Goal: Use online tool/utility: Utilize a website feature to perform a specific function

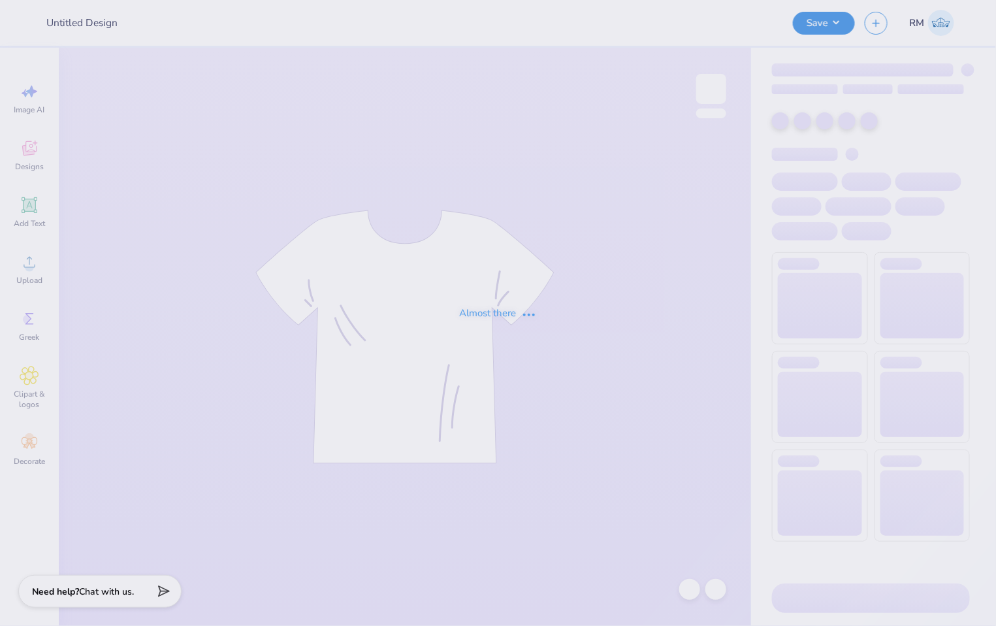
type input "Orchesis Dance Designs"
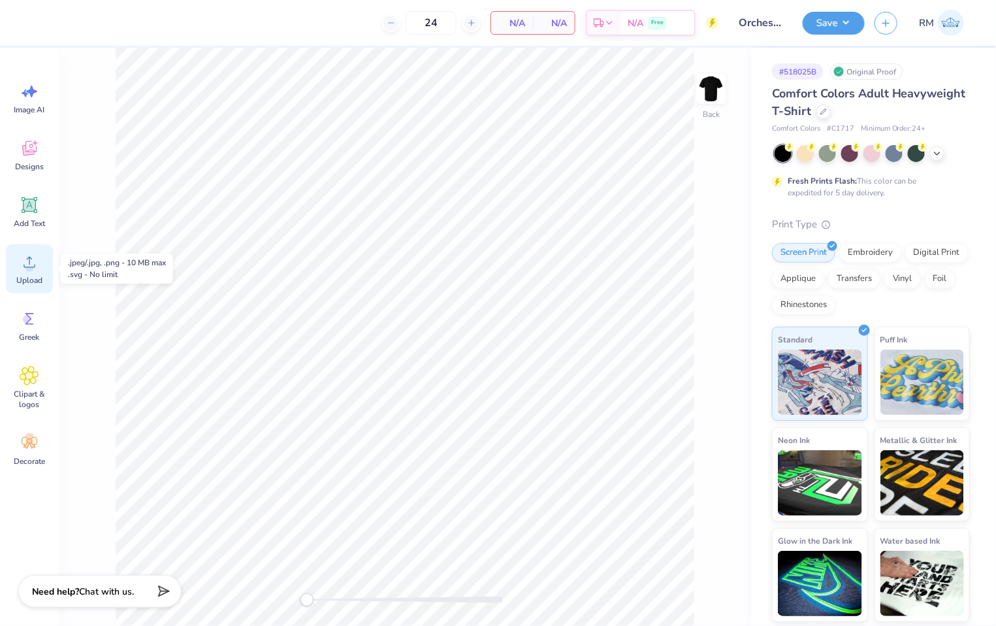
click at [38, 270] on icon at bounding box center [30, 262] width 20 height 20
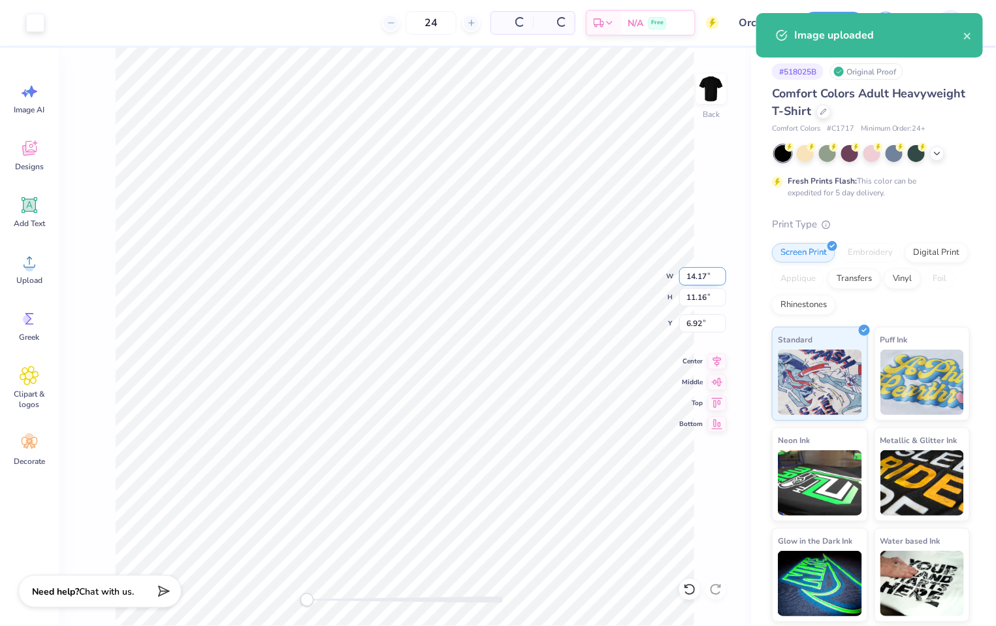
click at [699, 271] on input "14.17" at bounding box center [702, 276] width 47 height 18
type input "12.00"
type input "9.45"
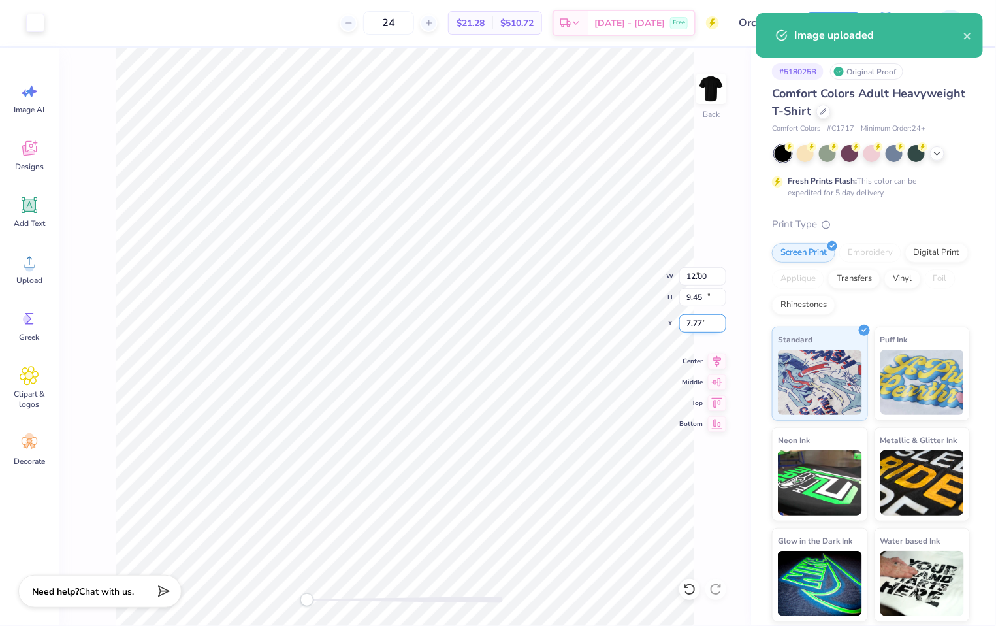
click at [702, 323] on input "7.77" at bounding box center [702, 323] width 47 height 18
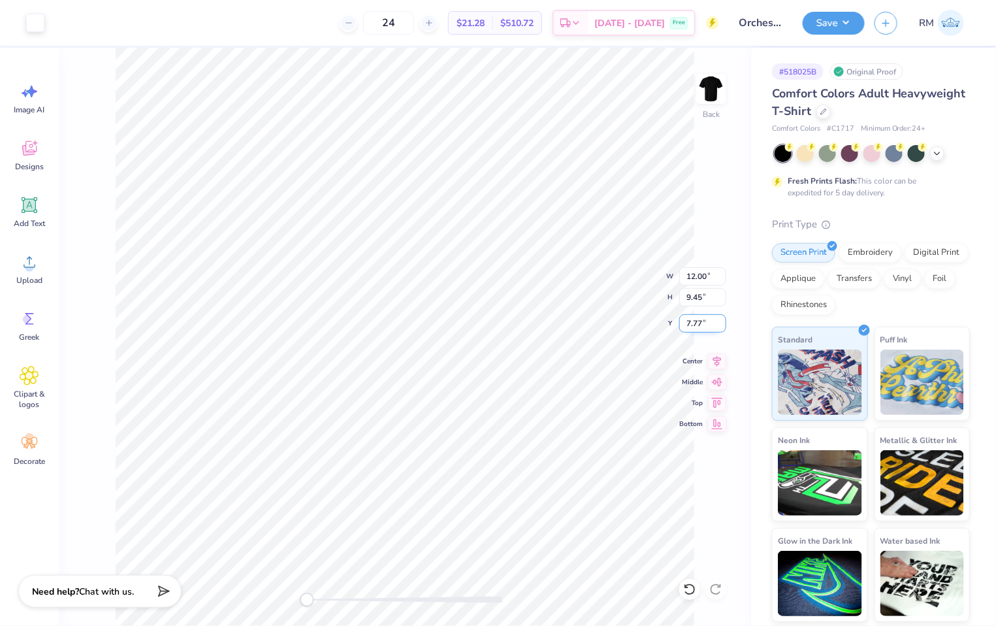
click at [702, 323] on input "7.77" at bounding box center [702, 323] width 47 height 18
type input "3"
click at [847, 16] on button "Save" at bounding box center [834, 21] width 62 height 23
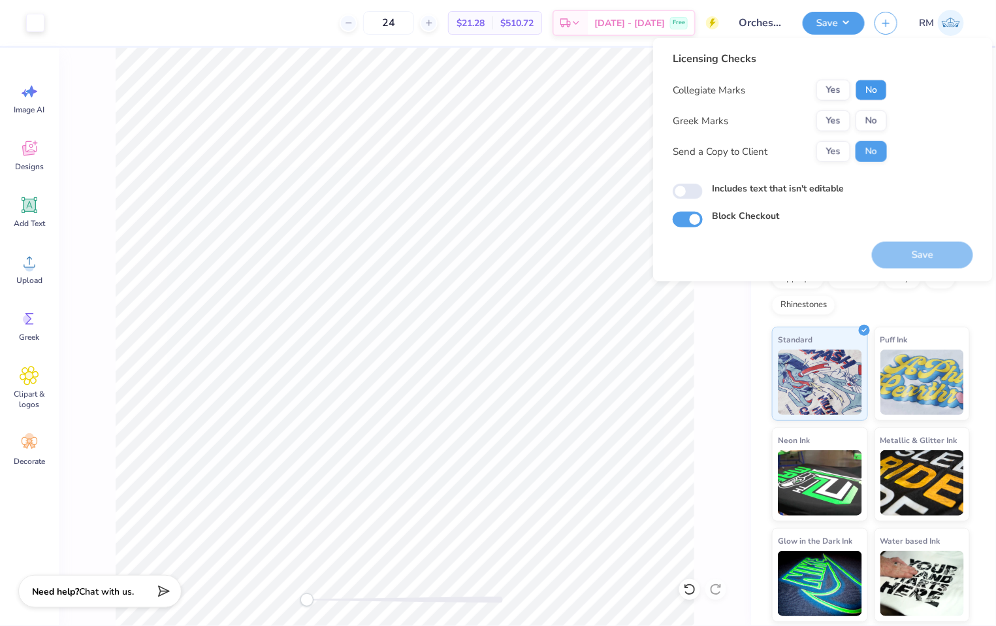
click at [872, 93] on button "No" at bounding box center [871, 90] width 31 height 21
click at [880, 127] on button "No" at bounding box center [871, 120] width 31 height 21
click at [833, 153] on button "Yes" at bounding box center [833, 151] width 34 height 21
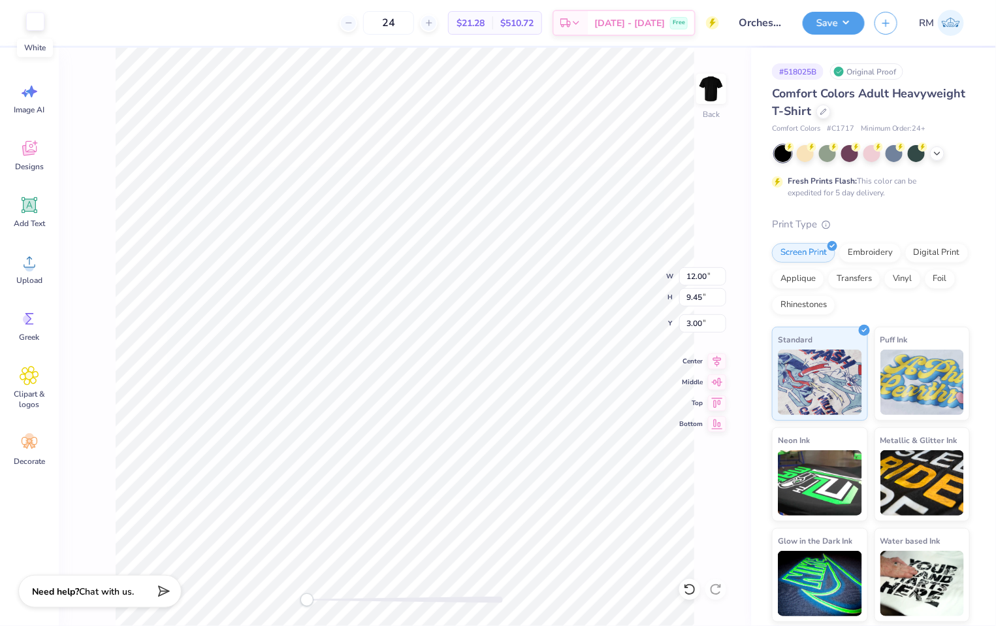
click at [34, 22] on div at bounding box center [35, 21] width 18 height 18
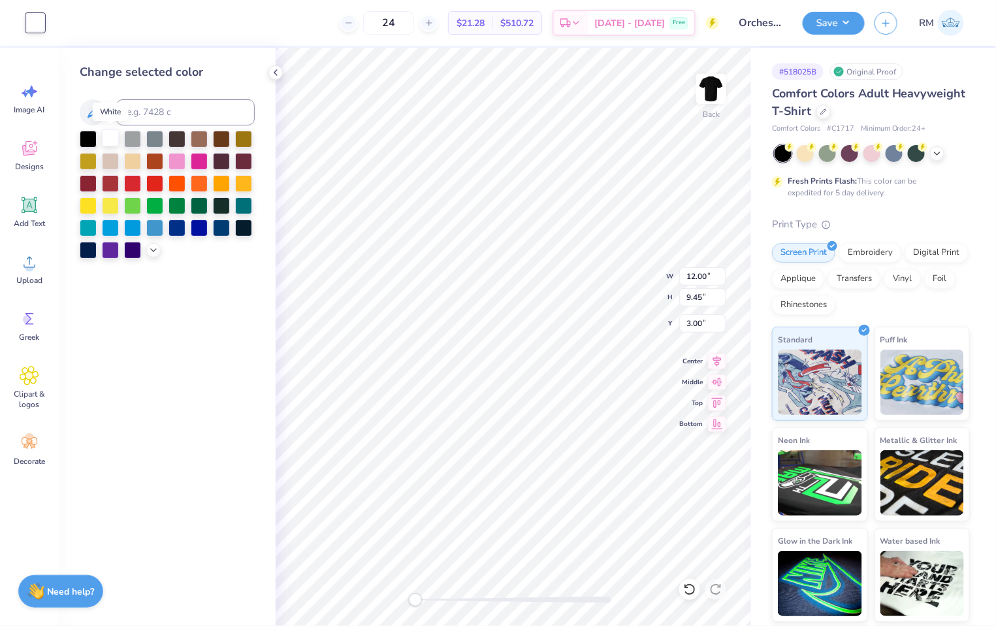
click at [109, 135] on div at bounding box center [110, 137] width 17 height 17
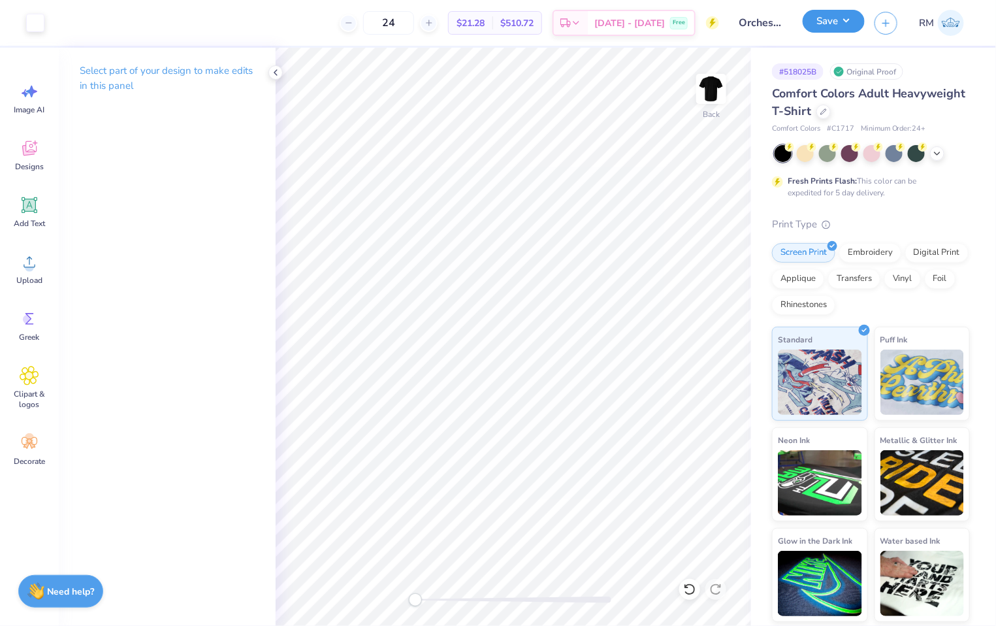
click at [837, 10] on button "Save" at bounding box center [834, 21] width 62 height 23
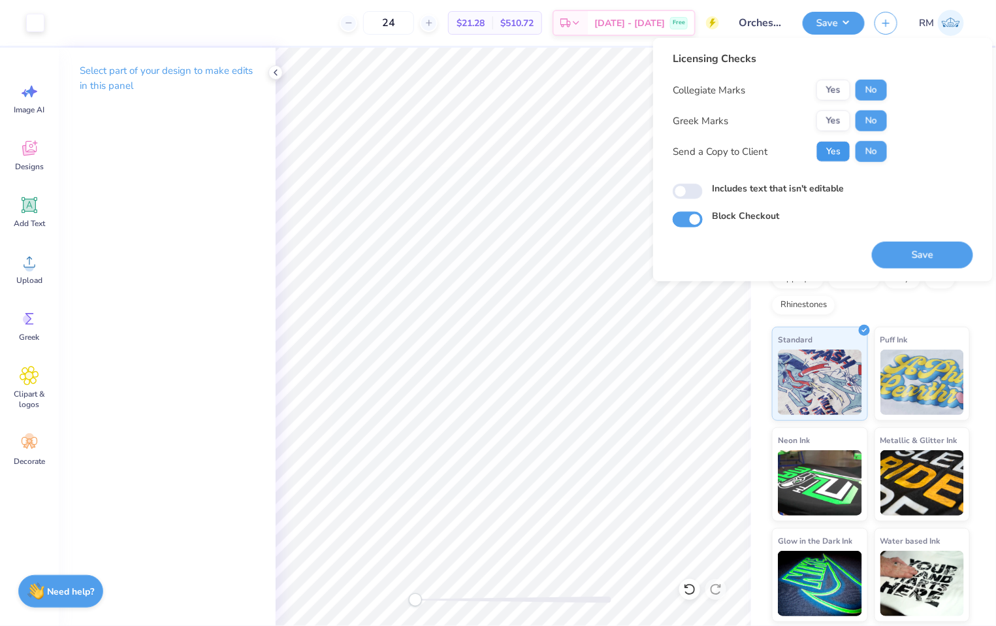
click at [828, 153] on button "Yes" at bounding box center [833, 151] width 34 height 21
click at [938, 257] on button "Save" at bounding box center [922, 255] width 101 height 27
